Goal: Information Seeking & Learning: Find specific fact

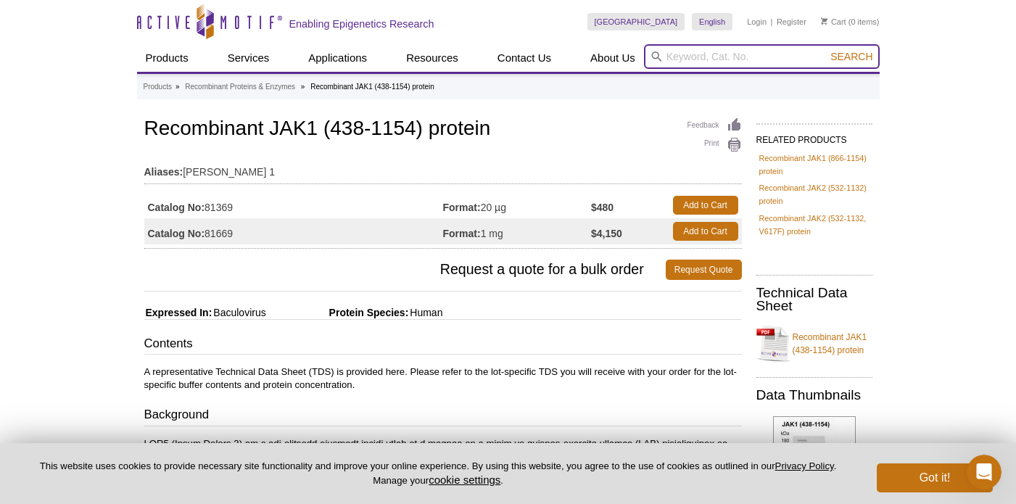
click at [691, 55] on input "search" at bounding box center [762, 56] width 236 height 25
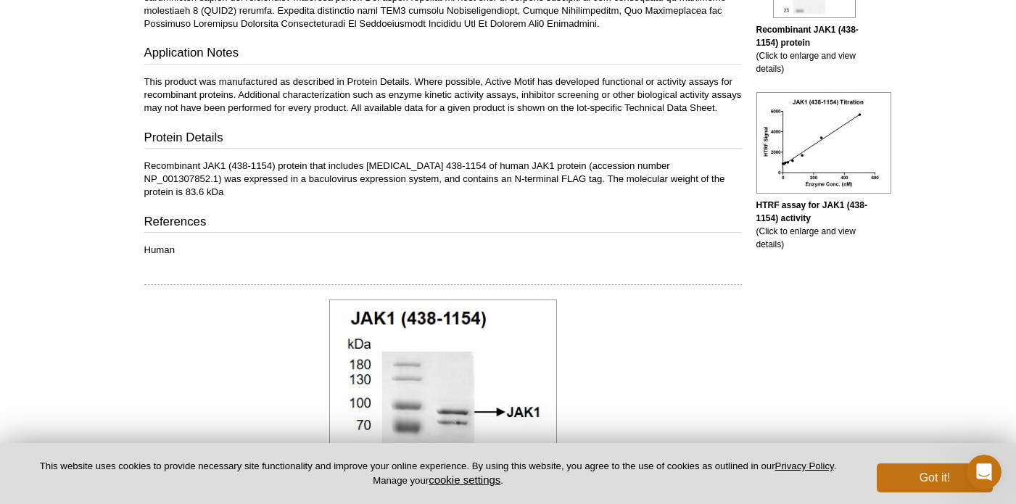
scroll to position [516, 0]
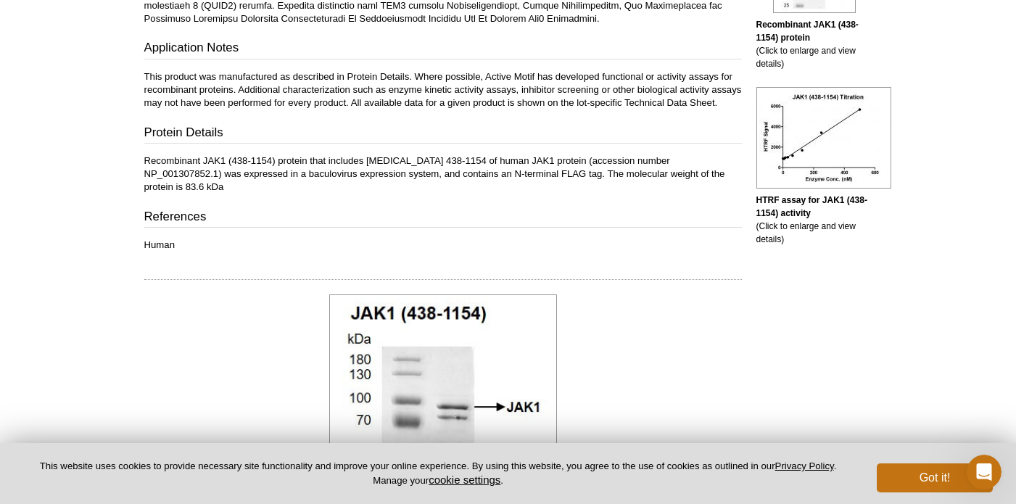
type input "Jak 2"
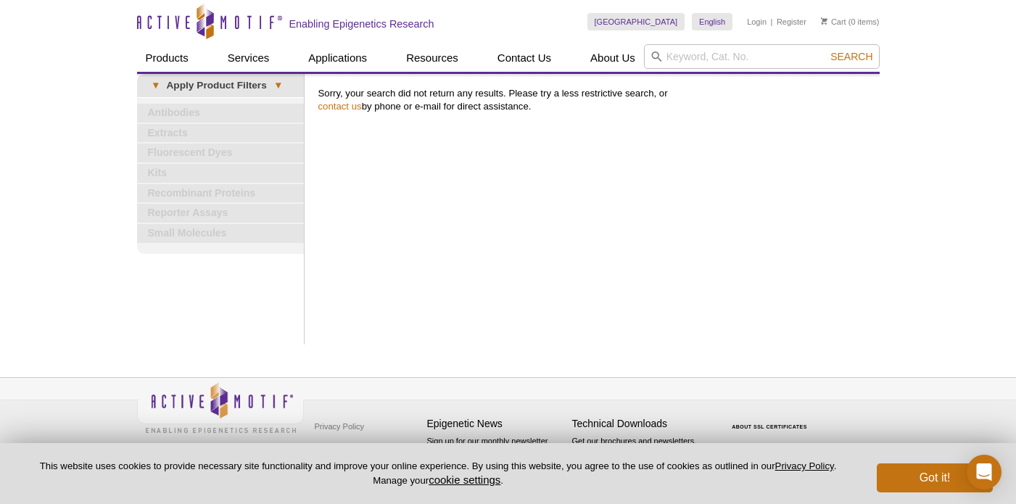
click at [709, 42] on div "United States Australia Austria Belgium Brazil Canada China Czech Republic Denm…" at bounding box center [734, 22] width 292 height 44
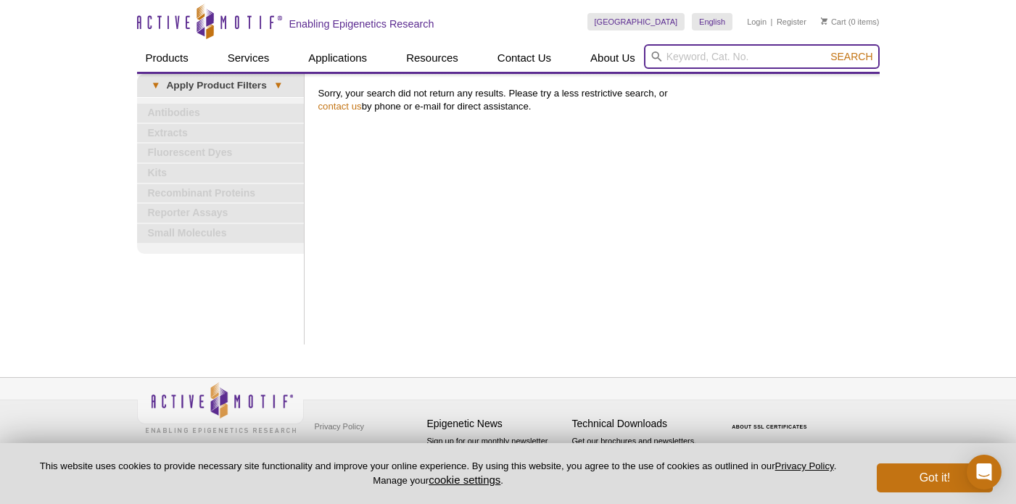
click at [713, 57] on input "search" at bounding box center [762, 56] width 236 height 25
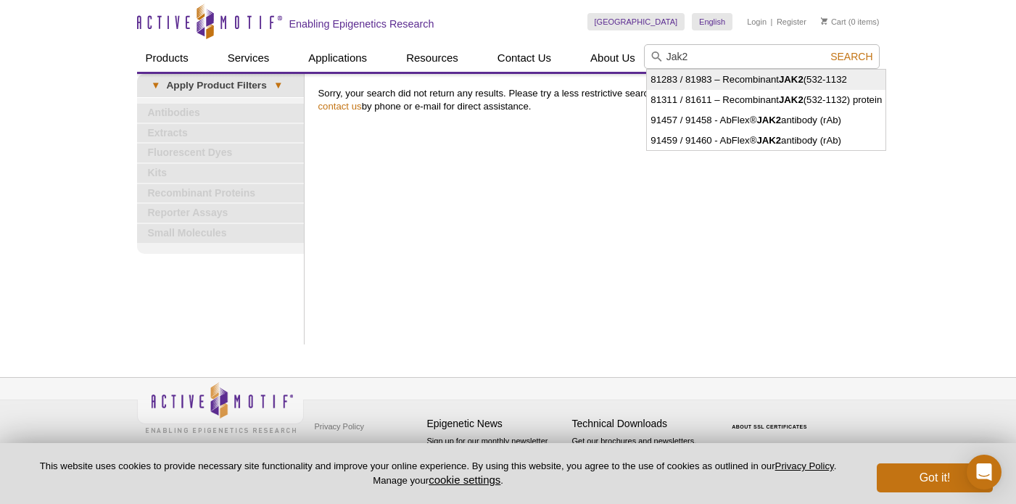
click at [749, 82] on li "81283 / 81983 – Recombinant JAK2 (532-1132" at bounding box center [766, 80] width 239 height 20
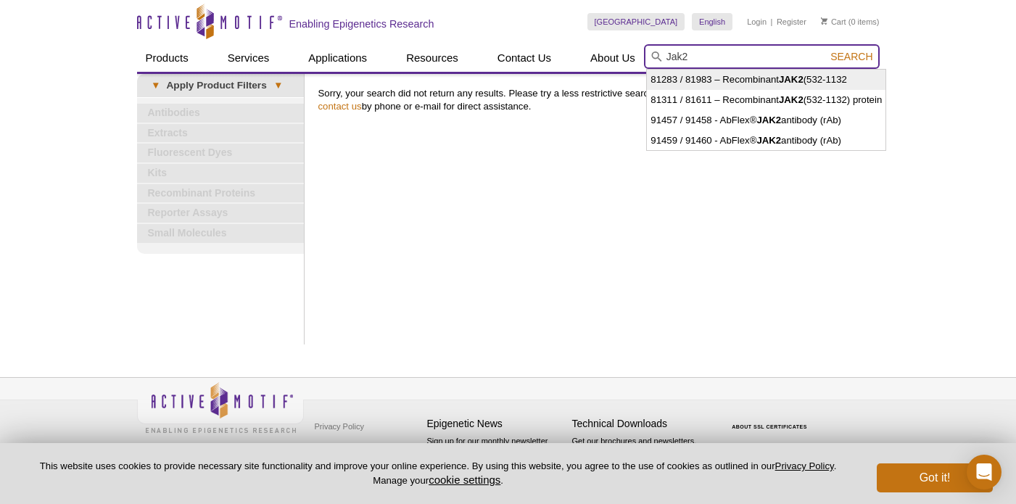
type input "81283 / 81983 – Recombinant JAK2 (532-1132"
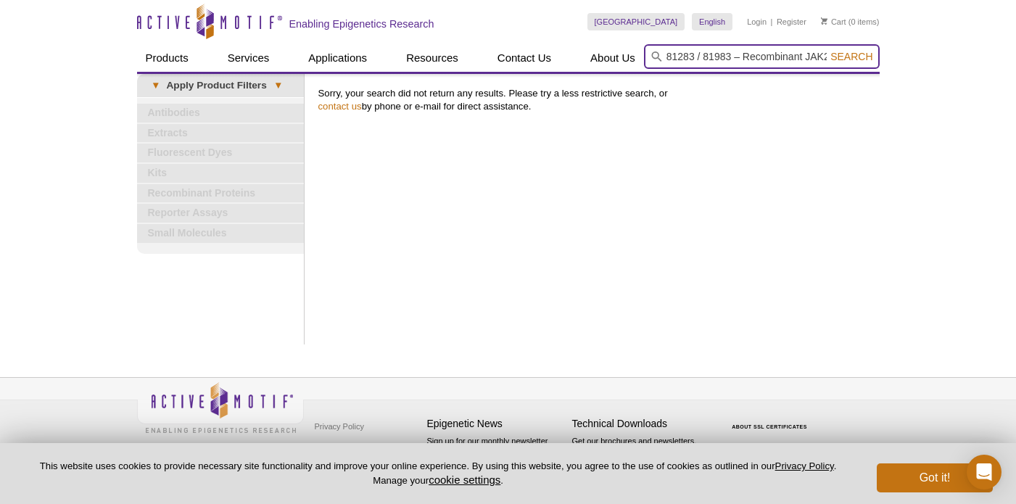
scroll to position [0, 54]
click at [826, 50] on button "Search" at bounding box center [851, 56] width 51 height 13
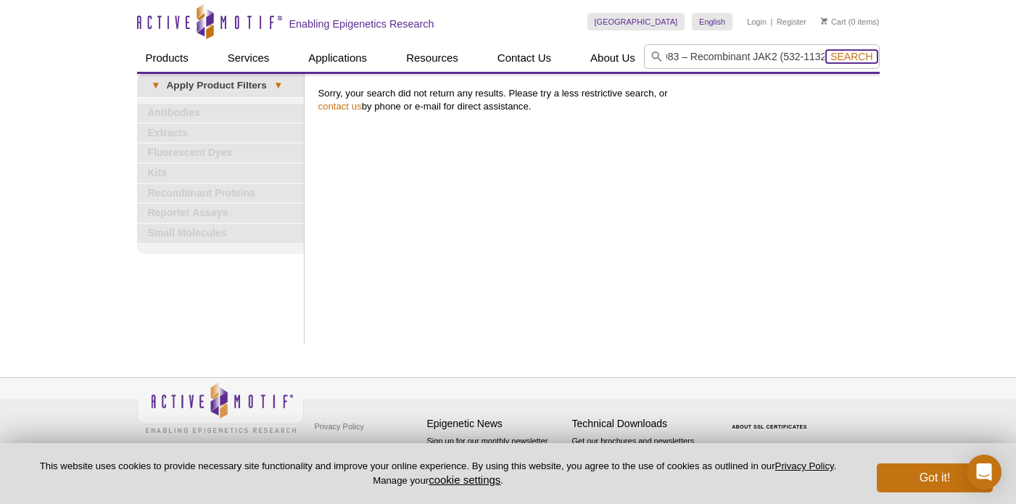
scroll to position [0, 0]
click at [855, 54] on span "Search" at bounding box center [851, 57] width 42 height 12
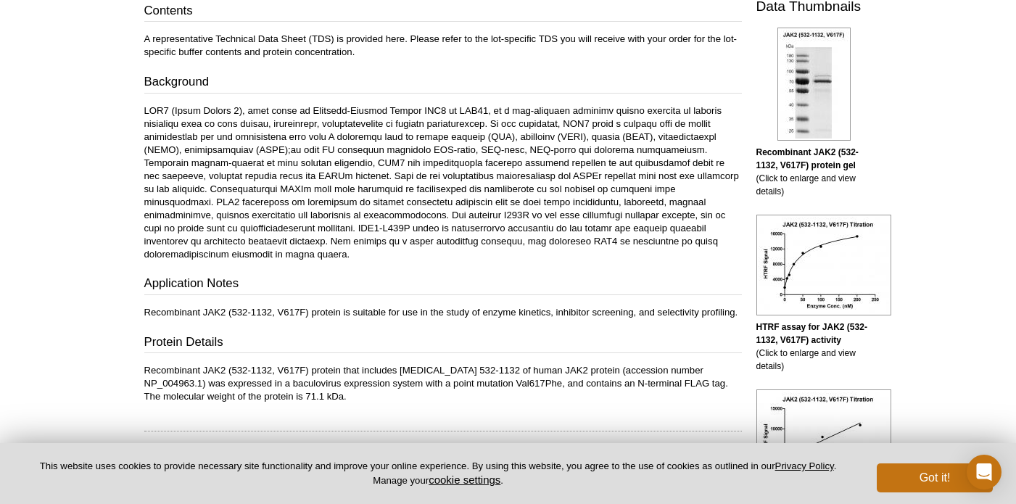
scroll to position [334, 0]
